Goal: Transaction & Acquisition: Download file/media

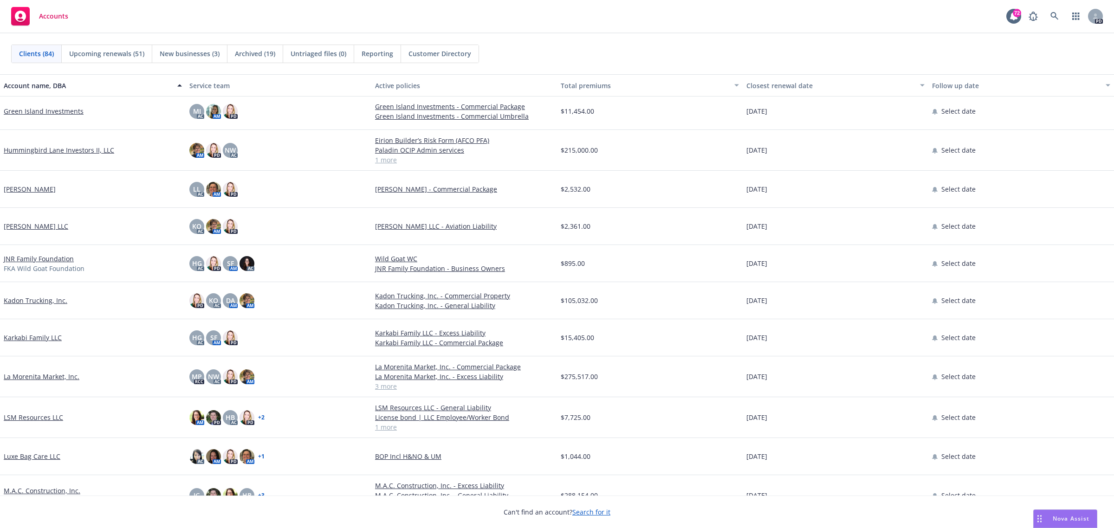
scroll to position [1393, 0]
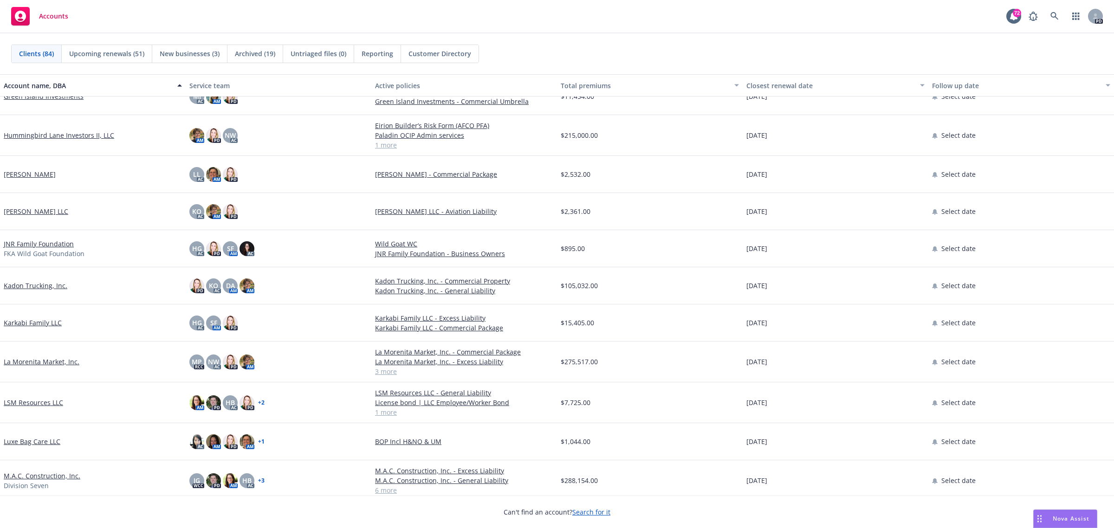
click at [31, 362] on link "La Morenita Market, Inc." at bounding box center [42, 362] width 76 height 10
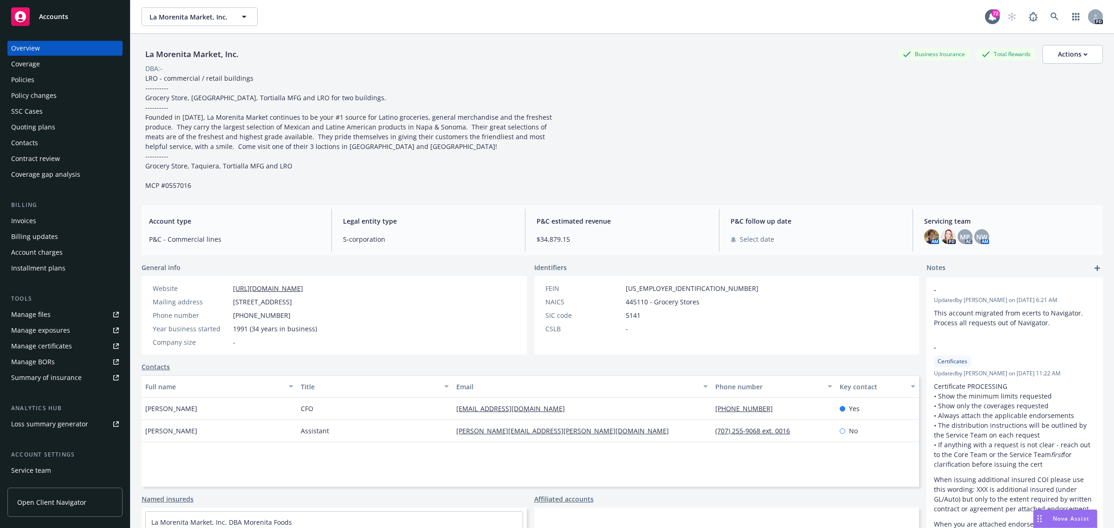
click at [28, 78] on div "Policies" at bounding box center [22, 79] width 23 height 15
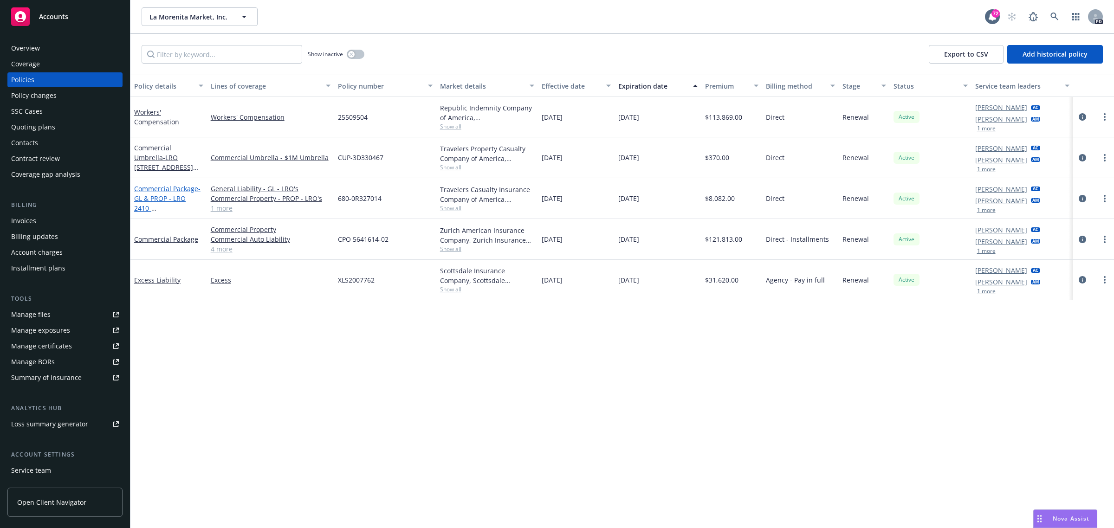
click at [169, 188] on link "Commercial Package - GL & PROP - LRO [STREET_ADDRESS]" at bounding box center [167, 203] width 66 height 38
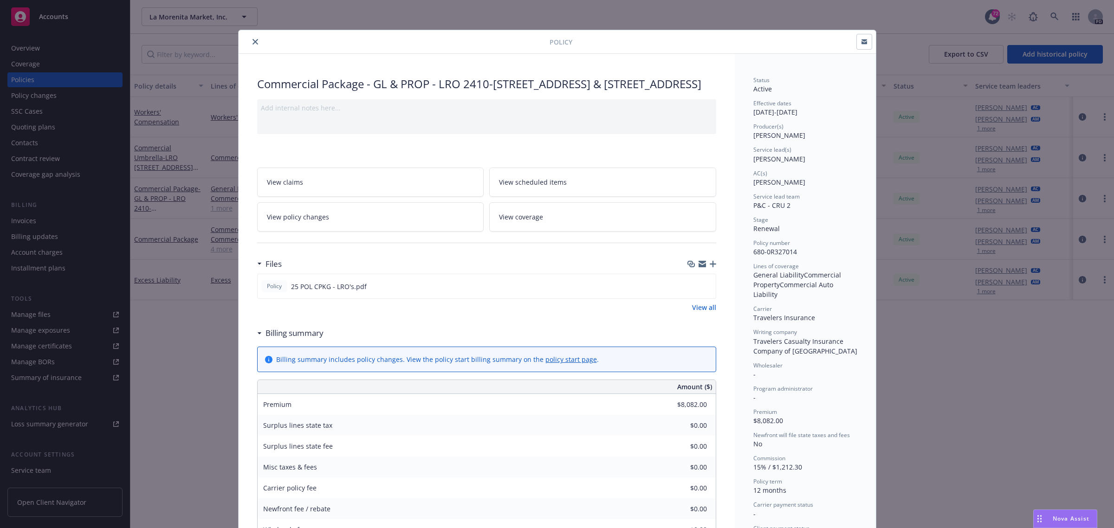
click at [540, 187] on span "View scheduled items" at bounding box center [533, 182] width 68 height 10
click at [253, 40] on icon "close" at bounding box center [256, 42] width 6 height 6
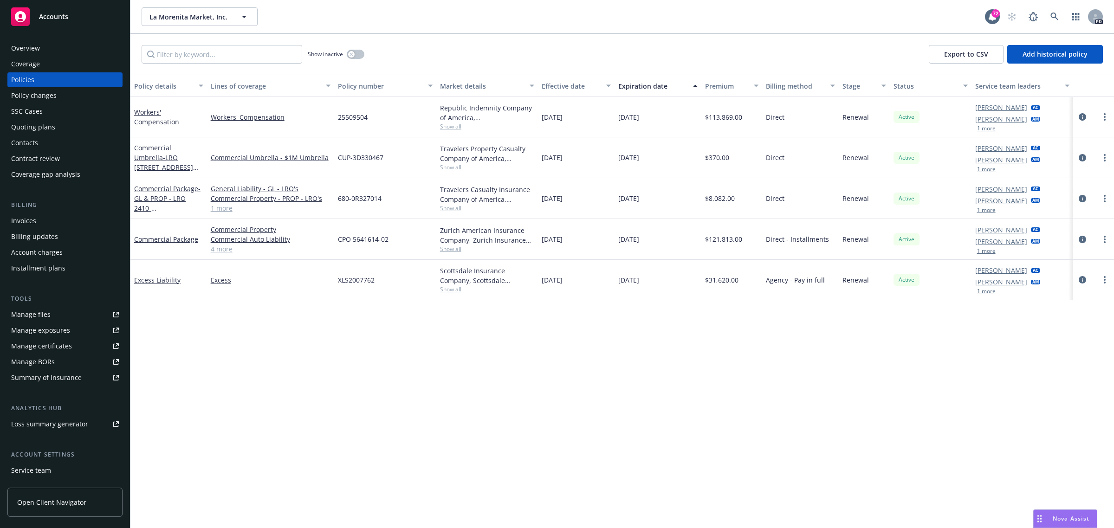
click at [37, 45] on div "Overview" at bounding box center [25, 48] width 29 height 15
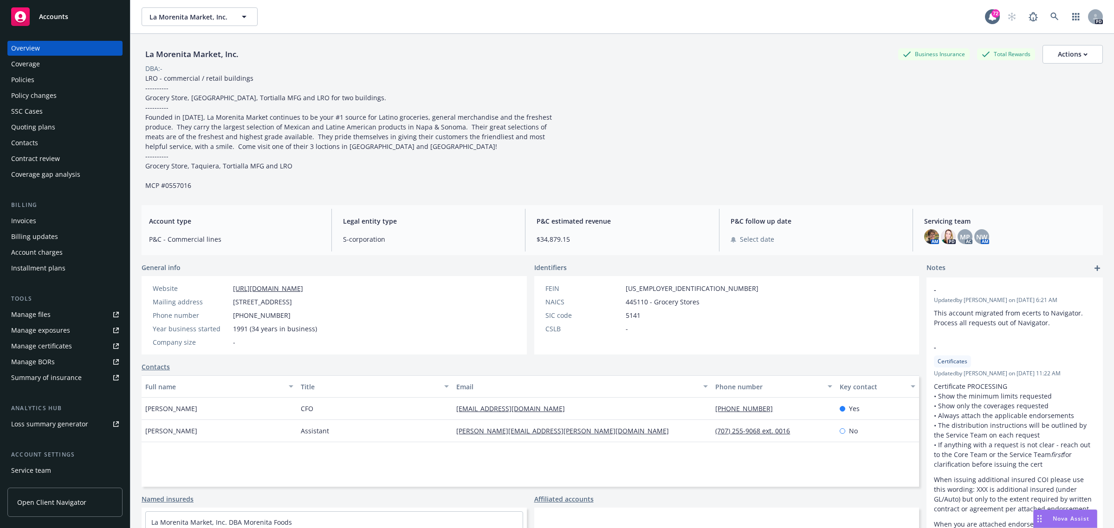
click at [21, 77] on div "Policies" at bounding box center [22, 79] width 23 height 15
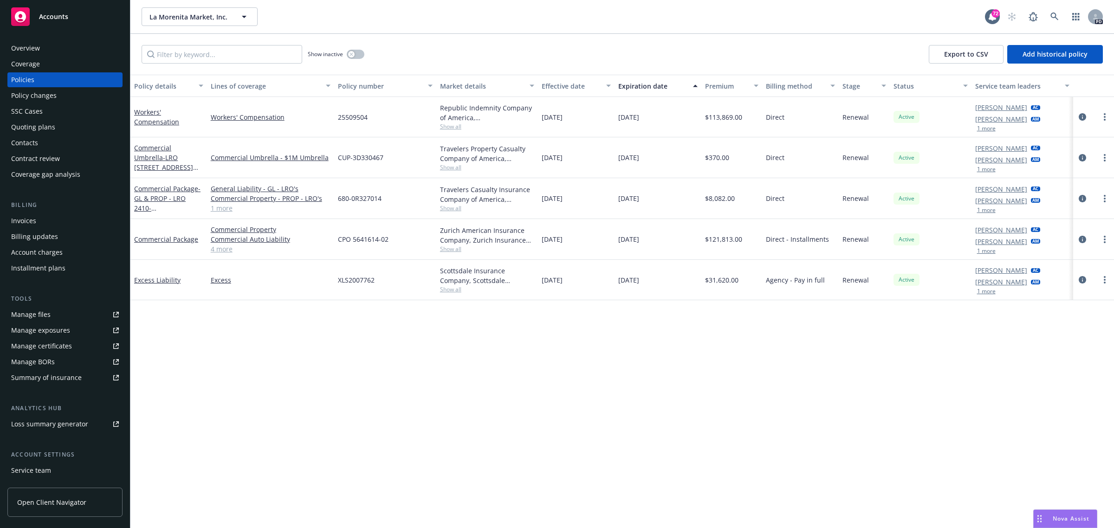
click at [54, 13] on span "Accounts" at bounding box center [53, 16] width 29 height 7
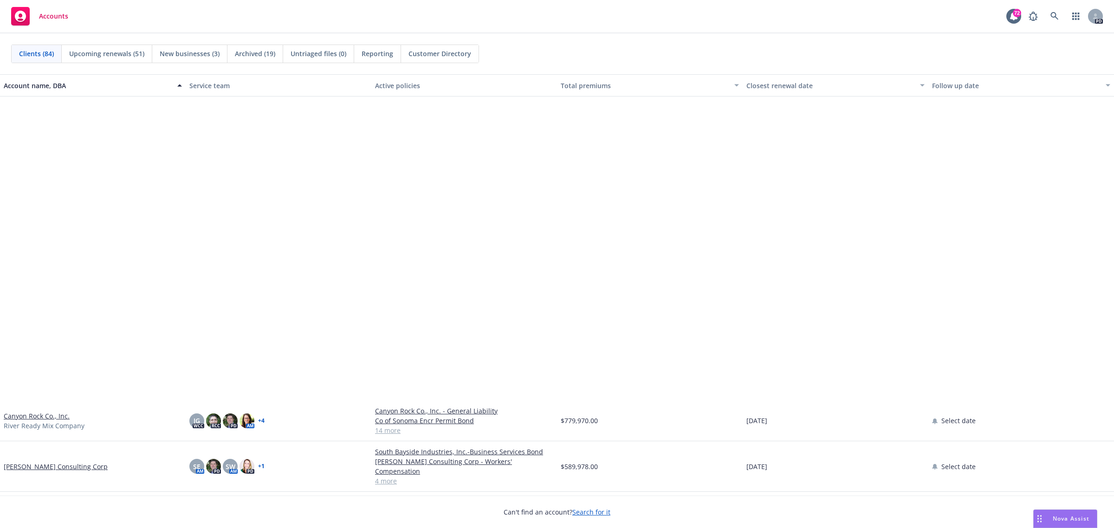
scroll to position [638, 0]
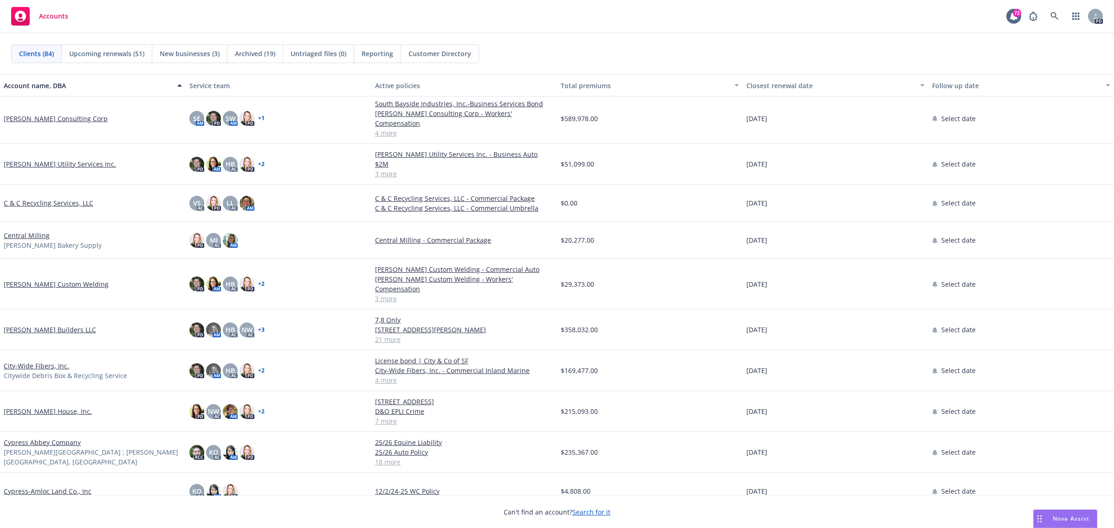
click at [53, 279] on link "[PERSON_NAME] Custom Welding" at bounding box center [56, 284] width 105 height 10
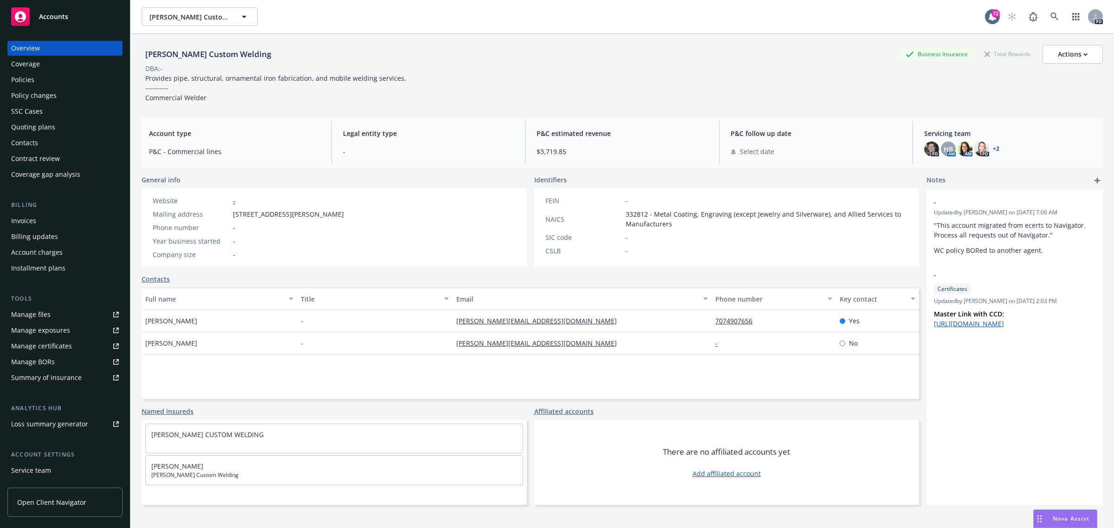
click at [26, 78] on div "Policies" at bounding box center [22, 79] width 23 height 15
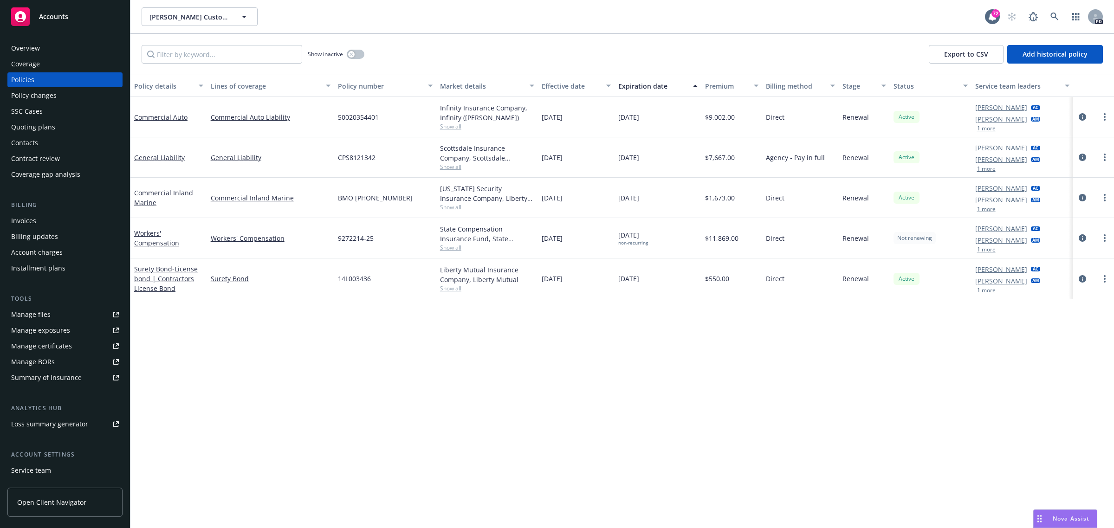
click at [50, 13] on span "Accounts" at bounding box center [53, 16] width 29 height 7
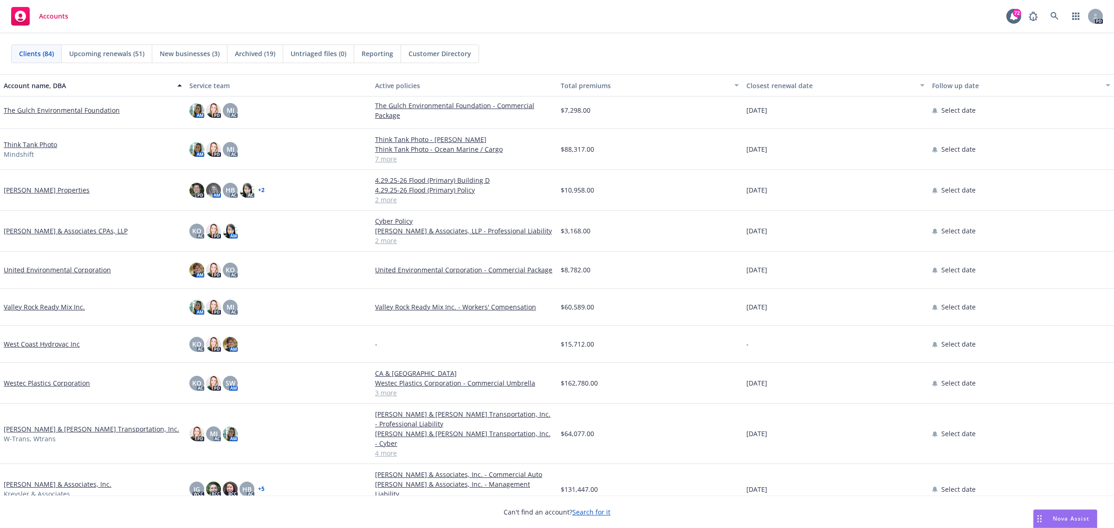
scroll to position [2756, 0]
click at [51, 424] on link "[PERSON_NAME] & [PERSON_NAME] Transportation, Inc." at bounding box center [91, 429] width 175 height 10
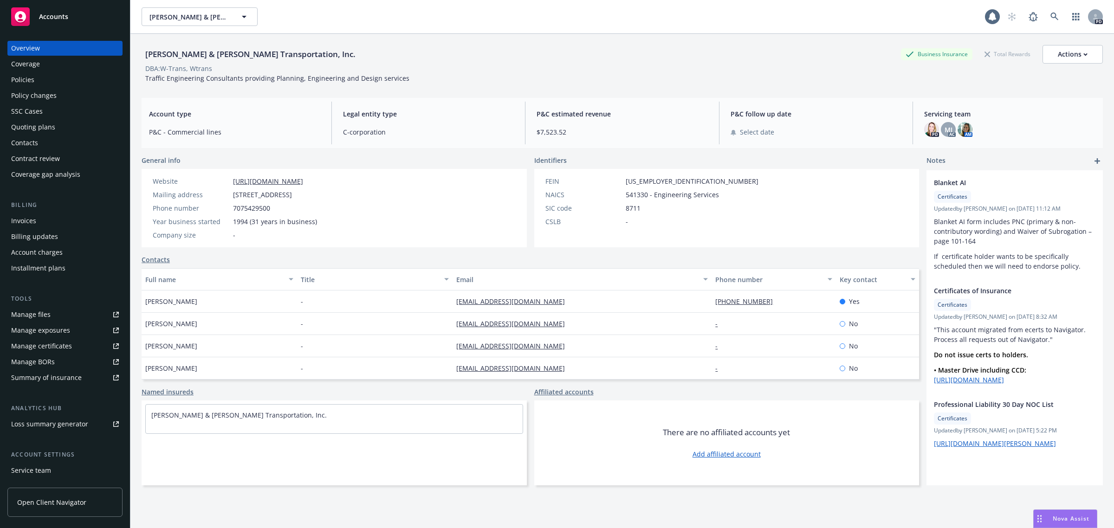
click at [28, 77] on div "Policies" at bounding box center [22, 79] width 23 height 15
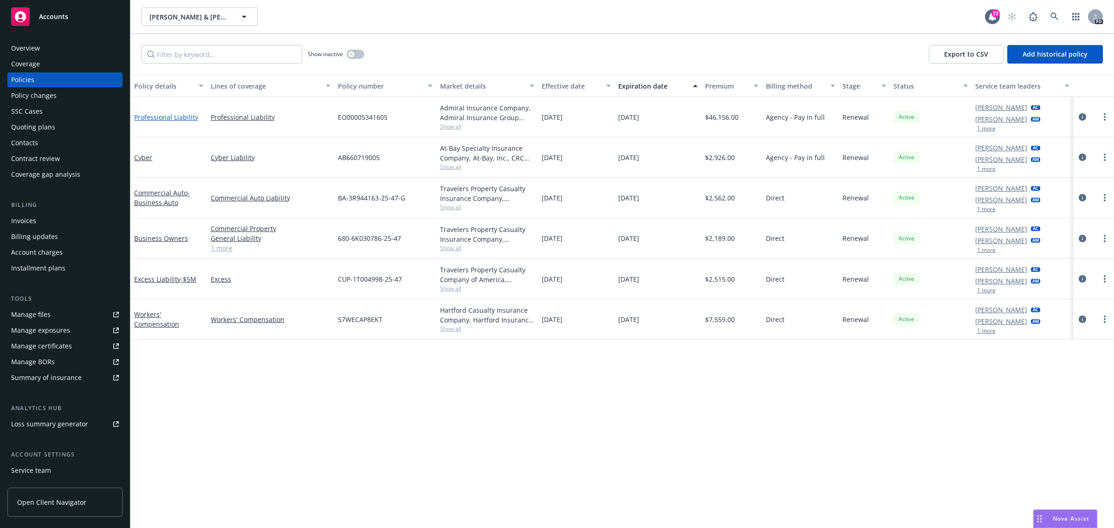
click at [150, 118] on link "Professional Liability" at bounding box center [166, 117] width 64 height 9
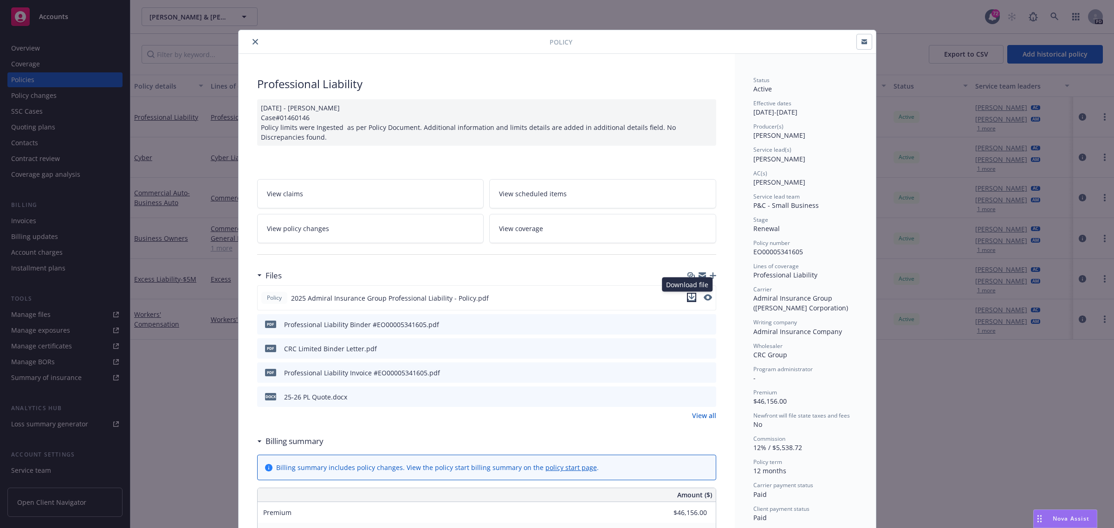
click at [688, 296] on icon "download file" at bounding box center [691, 297] width 7 height 7
click at [253, 39] on icon "close" at bounding box center [256, 42] width 6 height 6
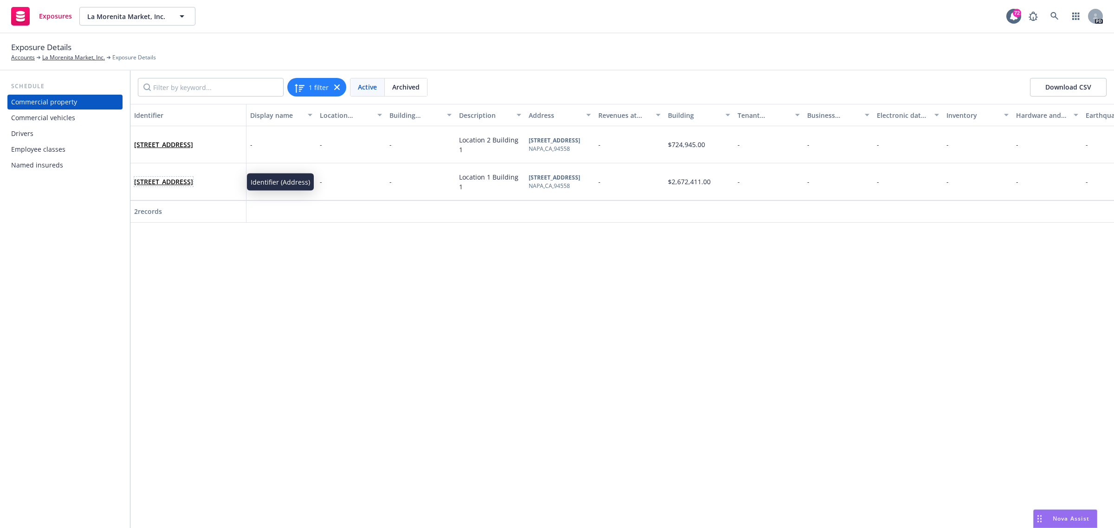
click at [154, 179] on link "2410-2414 JEFFERSON ST, NAPA, CA, 94558, USA" at bounding box center [163, 181] width 59 height 9
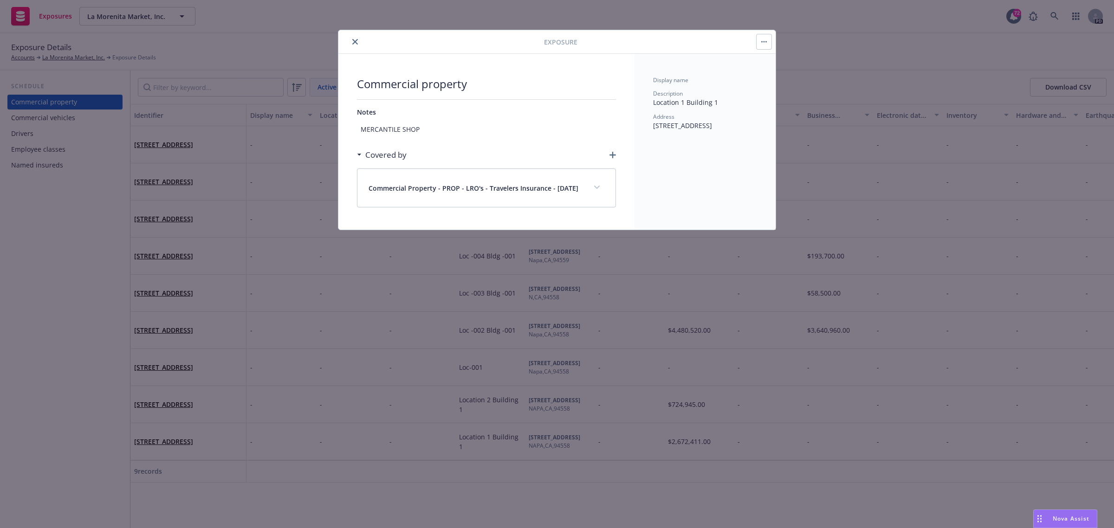
drag, startPoint x: 356, startPoint y: 39, endPoint x: 223, endPoint y: 240, distance: 240.8
click at [356, 39] on icon "close" at bounding box center [355, 42] width 6 height 6
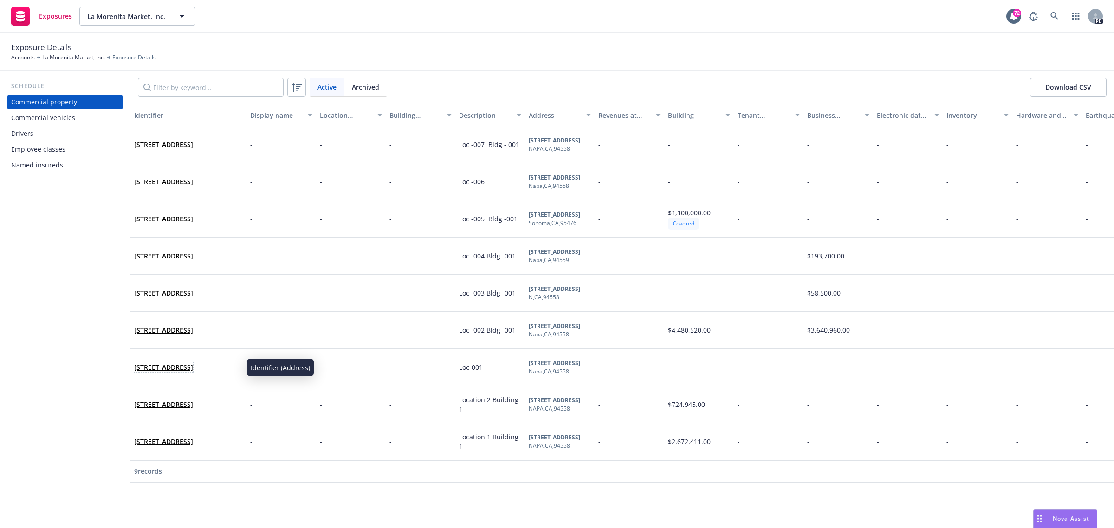
click at [176, 364] on link "2434 Jefferson St, Napa, CA, 94558, USA" at bounding box center [163, 367] width 59 height 9
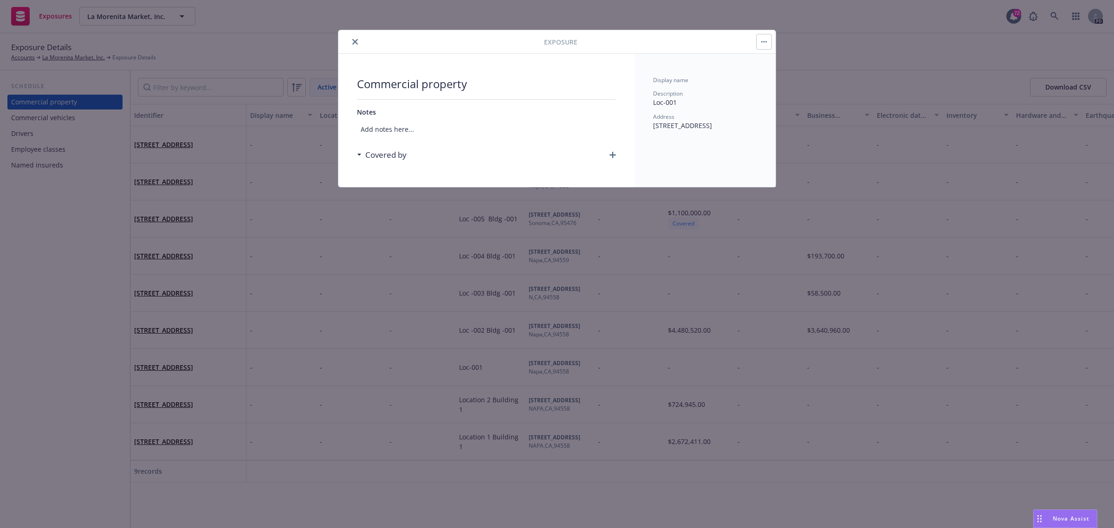
click at [353, 36] on button "close" at bounding box center [355, 41] width 11 height 11
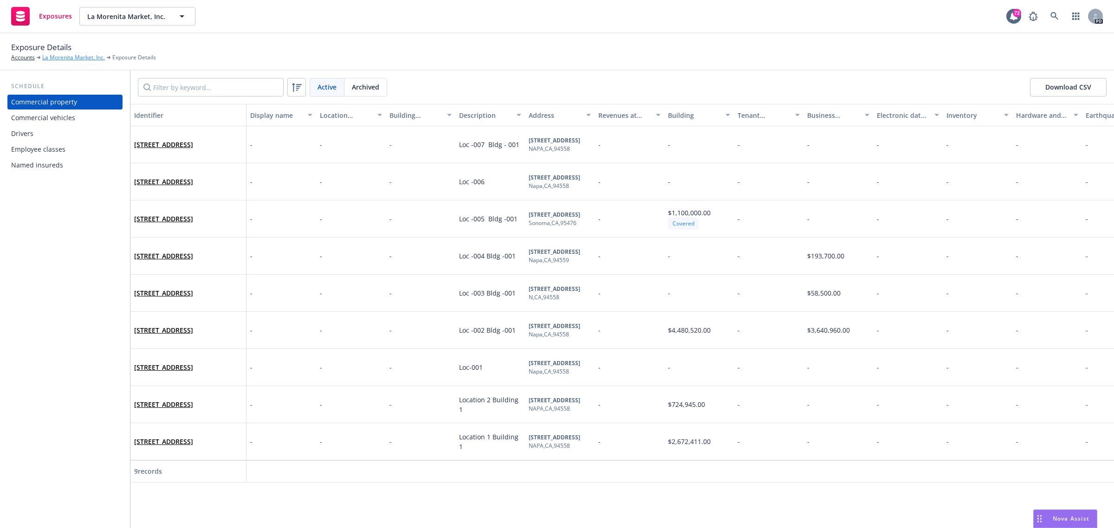
click at [53, 58] on link "La Morenita Market, Inc." at bounding box center [73, 57] width 63 height 8
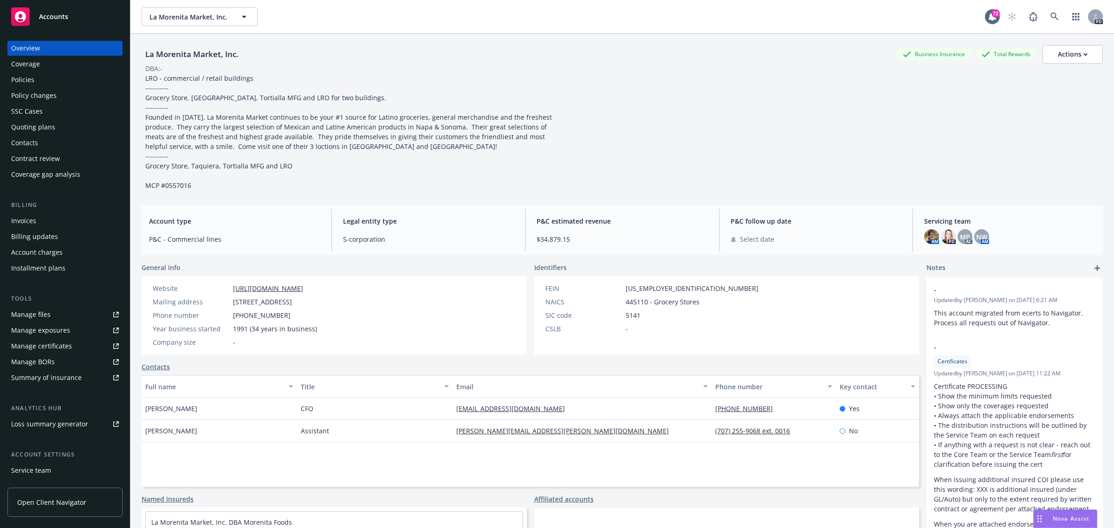
click at [26, 76] on div "Policies" at bounding box center [22, 79] width 23 height 15
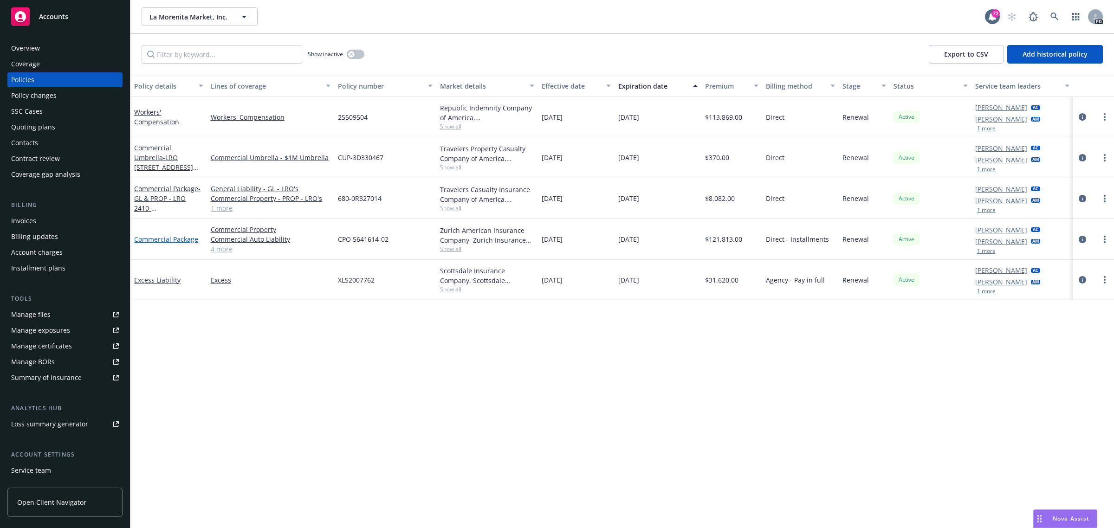
click at [189, 240] on link "Commercial Package" at bounding box center [166, 239] width 64 height 9
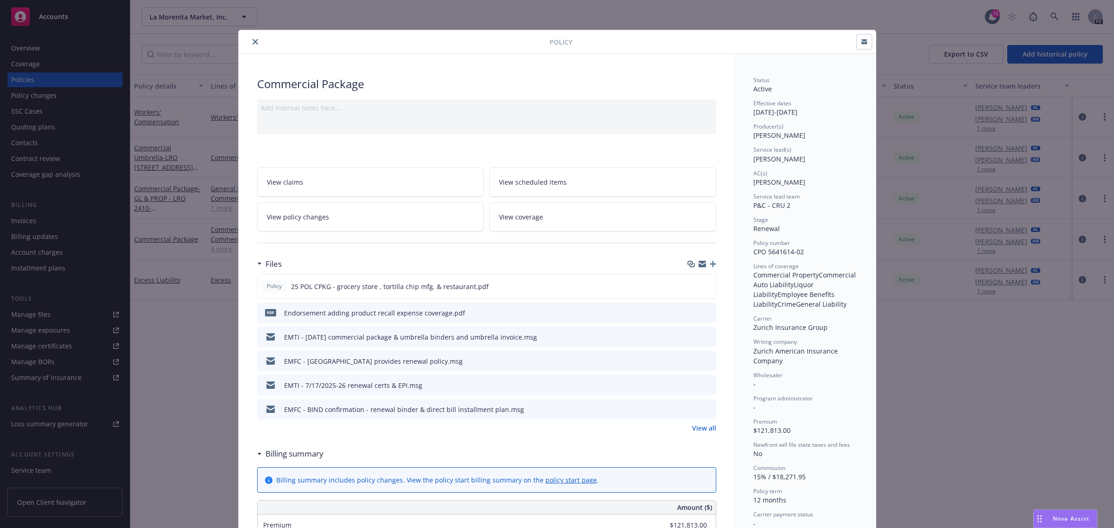
click at [535, 182] on span "View scheduled items" at bounding box center [533, 182] width 68 height 10
click at [253, 40] on icon "close" at bounding box center [256, 42] width 6 height 6
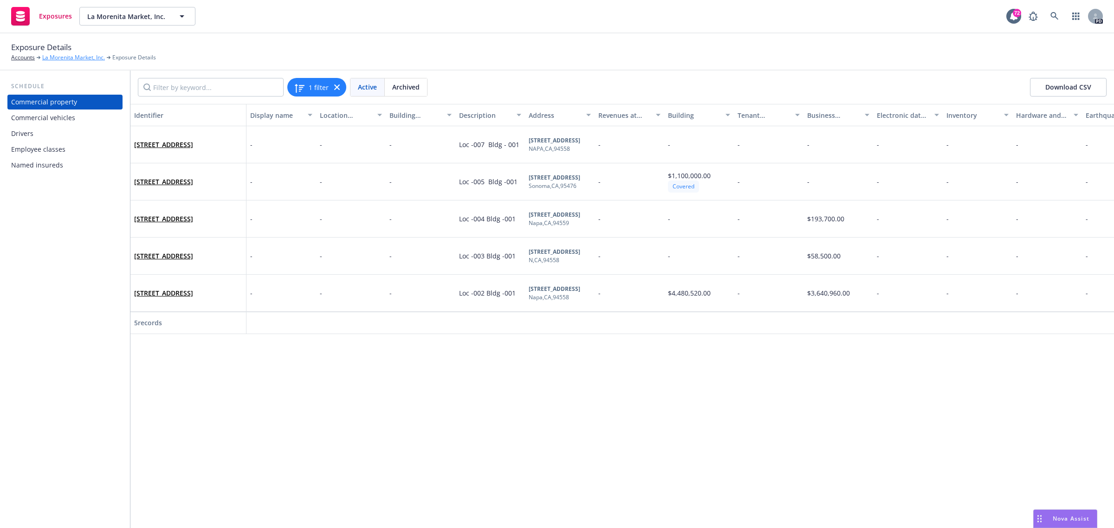
click at [64, 57] on link "La Morenita Market, Inc." at bounding box center [73, 57] width 63 height 8
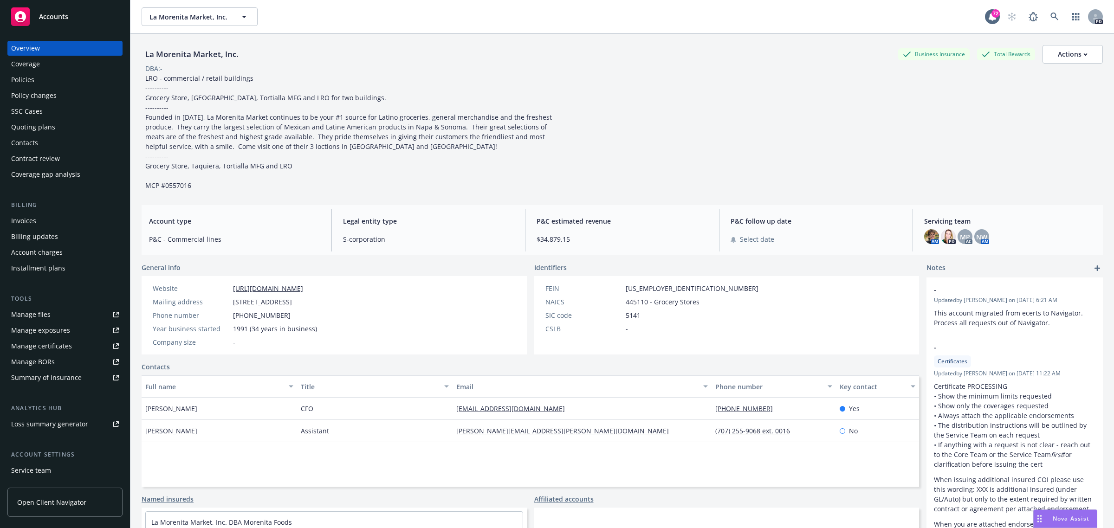
click at [21, 78] on div "Policies" at bounding box center [22, 79] width 23 height 15
